Goal: Transaction & Acquisition: Purchase product/service

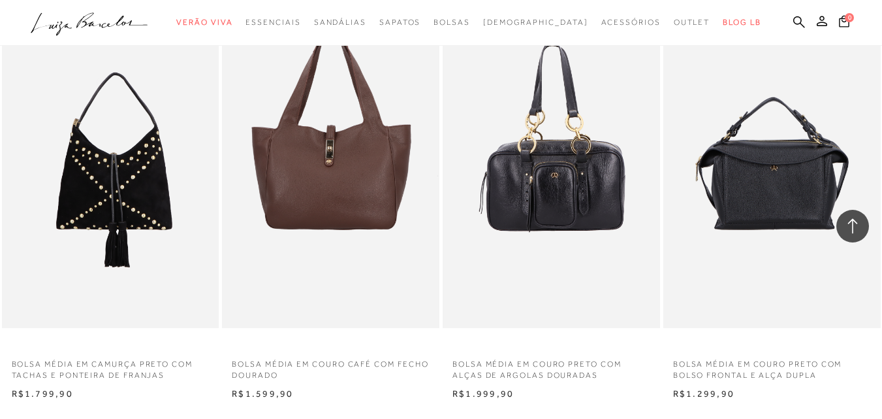
scroll to position [2089, 0]
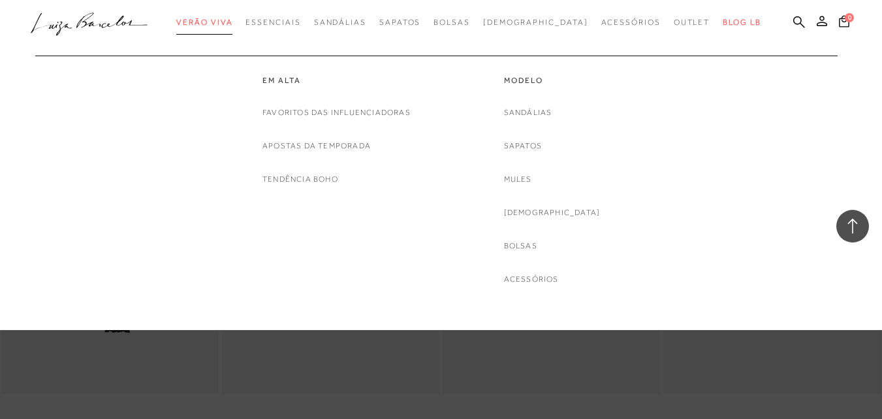
click at [229, 23] on span "Verão Viva" at bounding box center [204, 22] width 56 height 9
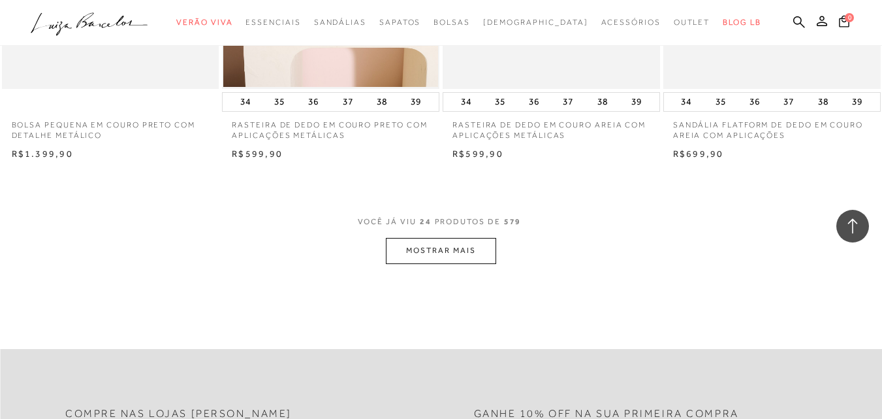
scroll to position [2481, 0]
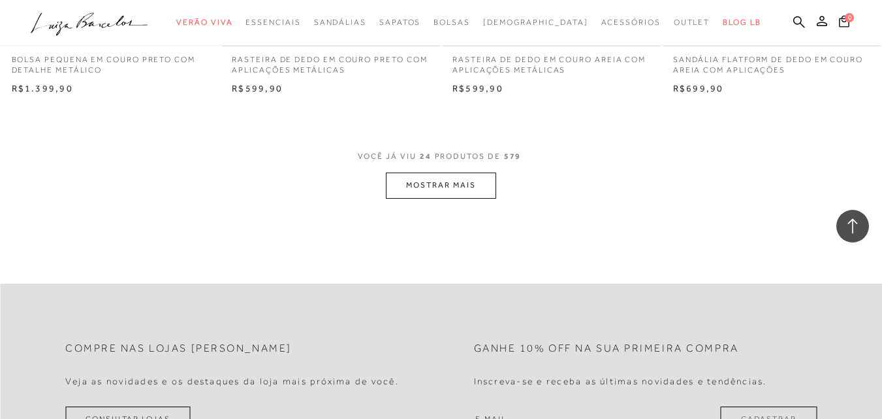
click at [470, 190] on button "MOSTRAR MAIS" at bounding box center [441, 184] width 110 height 25
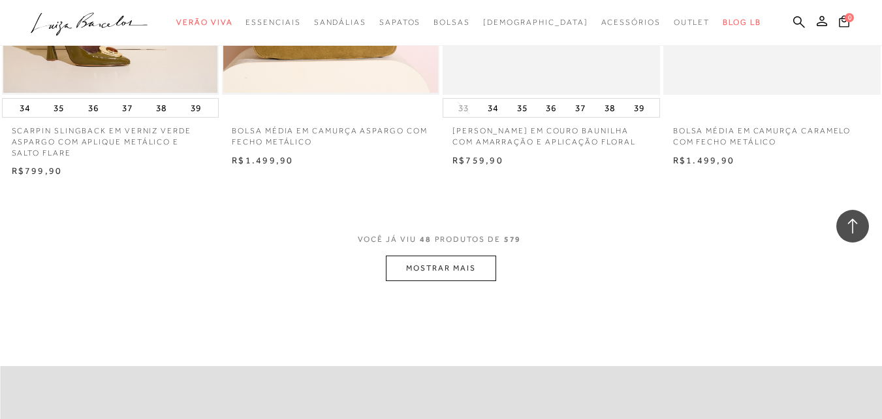
scroll to position [4962, 0]
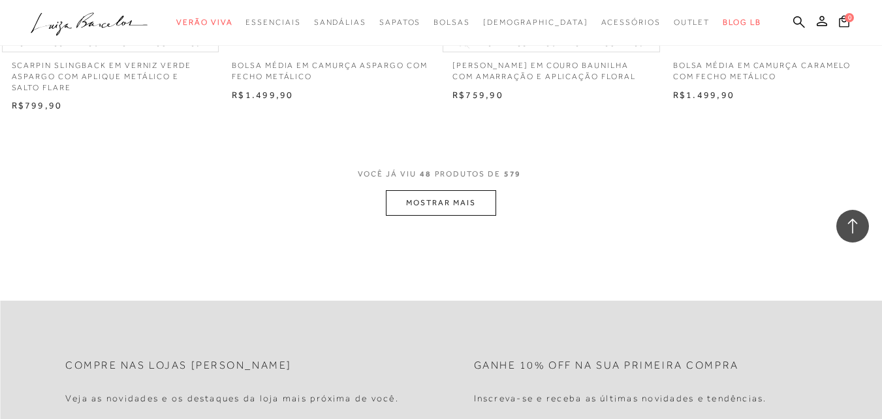
click at [471, 205] on button "MOSTRAR MAIS" at bounding box center [441, 202] width 110 height 25
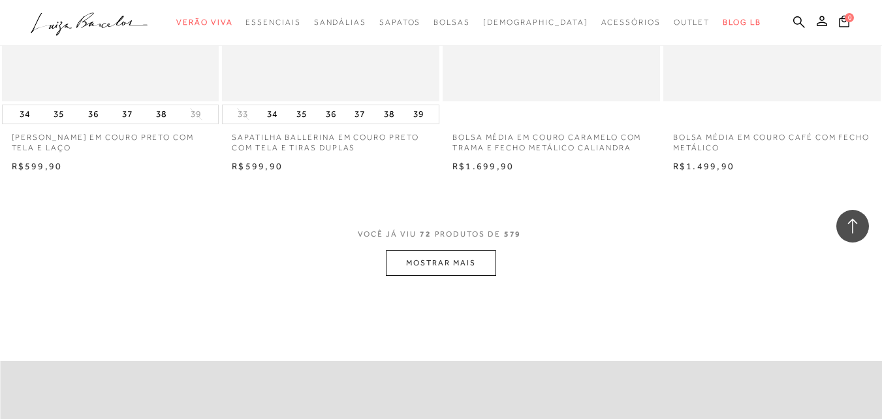
scroll to position [7574, 0]
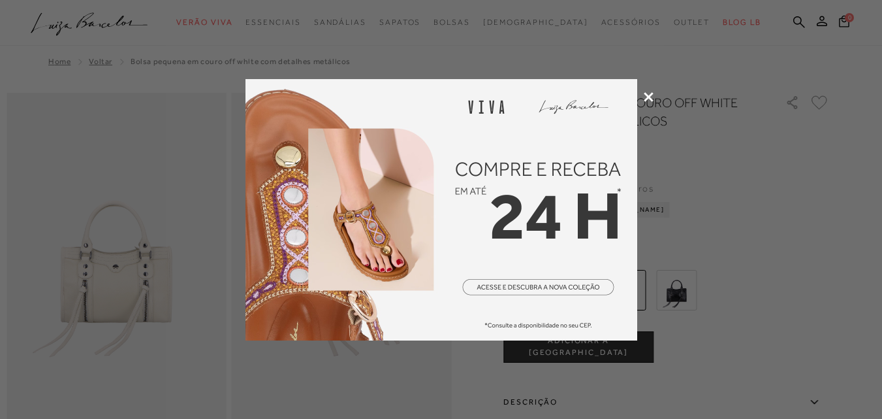
click at [649, 98] on icon at bounding box center [649, 97] width 10 height 10
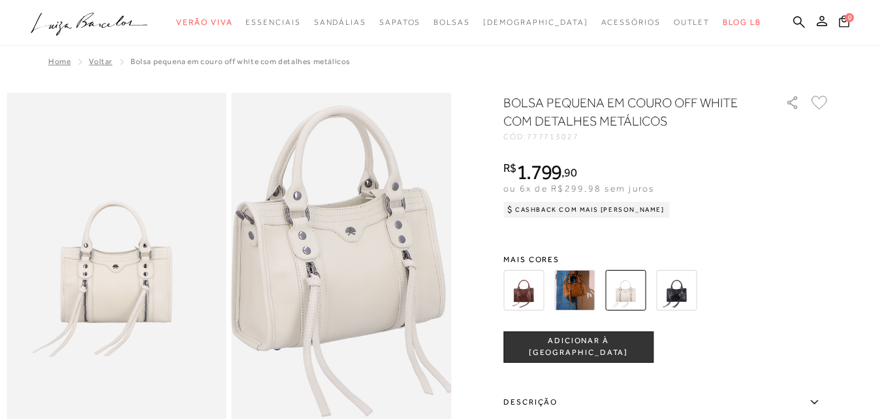
click at [348, 300] on img at bounding box center [337, 219] width 439 height 659
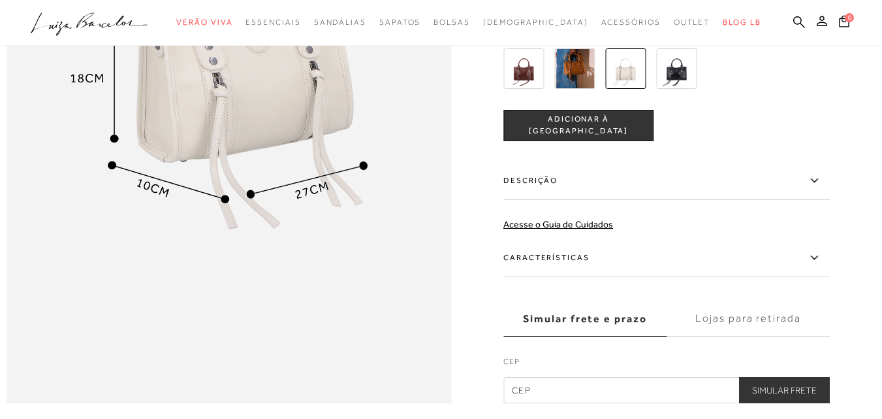
scroll to position [588, 0]
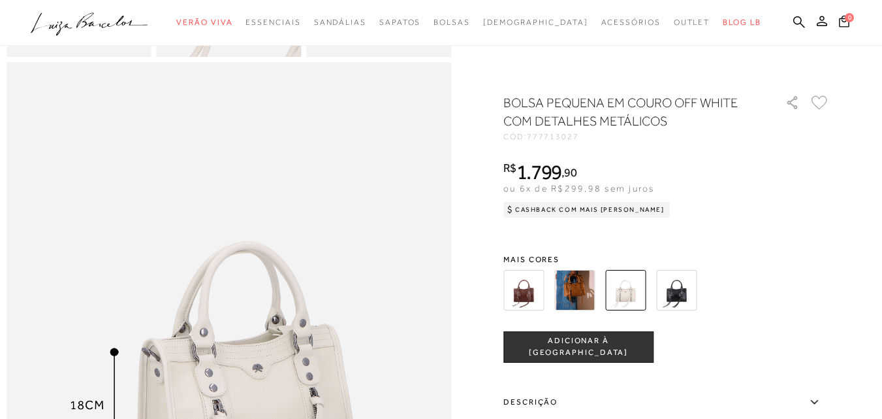
click at [582, 284] on img at bounding box center [574, 290] width 40 height 40
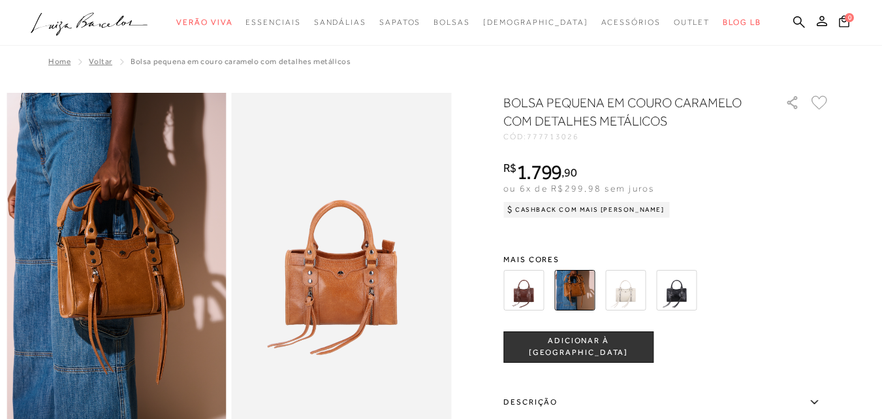
click at [528, 287] on img at bounding box center [523, 290] width 40 height 40
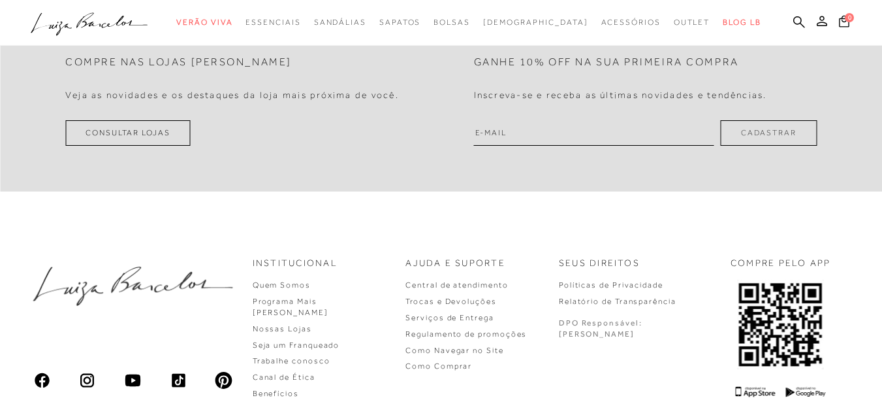
scroll to position [1536, 0]
